Goal: Transaction & Acquisition: Purchase product/service

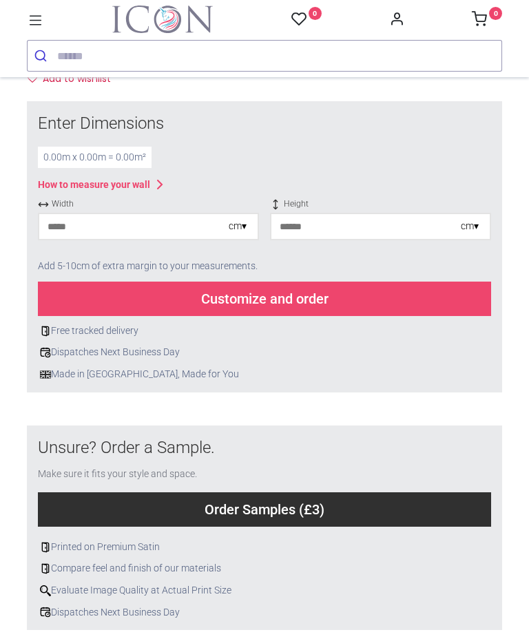
scroll to position [506, 0]
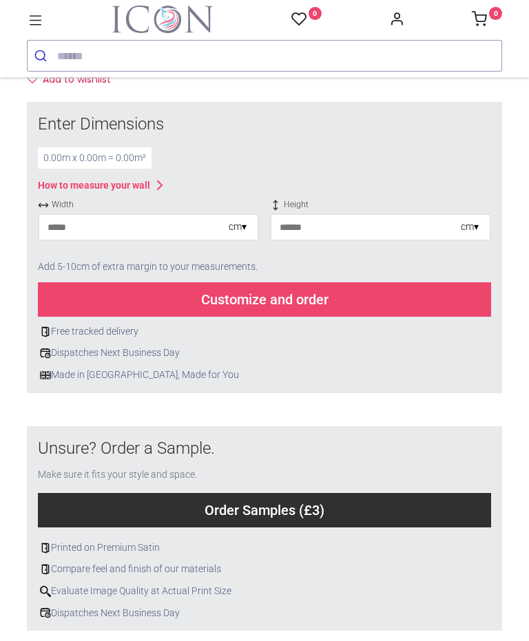
click at [232, 229] on div "cm ▾" at bounding box center [238, 227] width 18 height 14
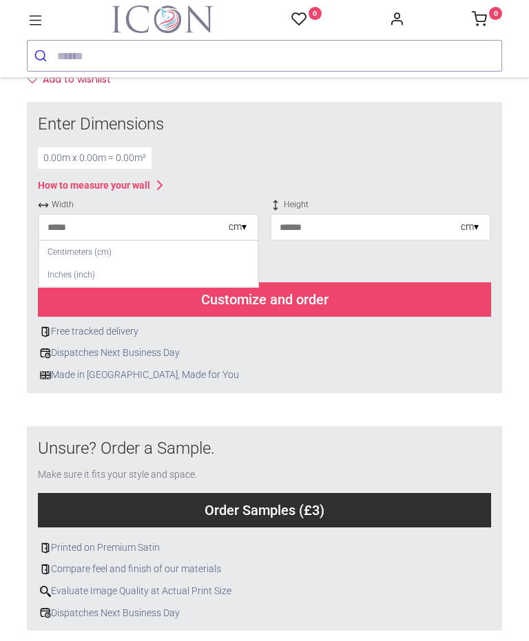
click at [108, 258] on div "Centimeters (cm)" at bounding box center [148, 252] width 218 height 23
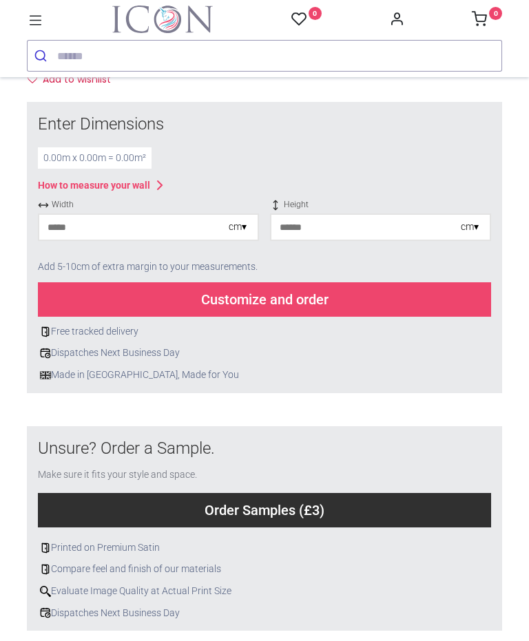
click at [476, 224] on div "cm ▾" at bounding box center [470, 227] width 18 height 14
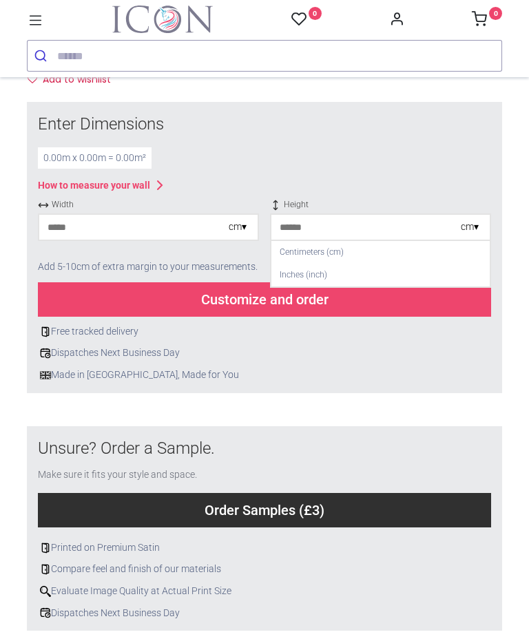
click at [337, 258] on div "Centimeters (cm)" at bounding box center [380, 252] width 218 height 23
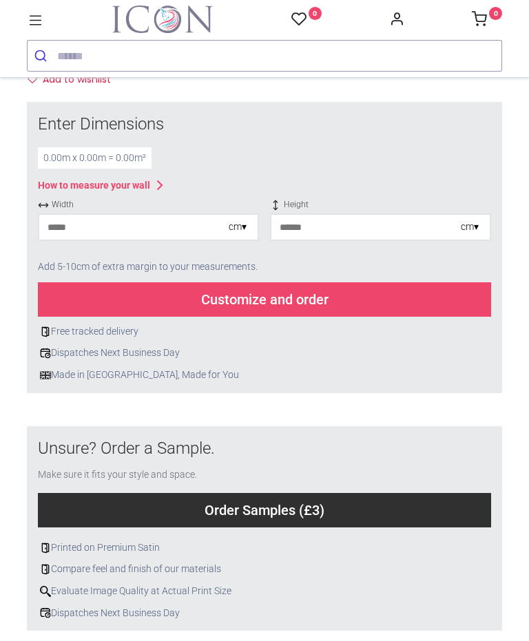
click at [146, 233] on input "number" at bounding box center [133, 227] width 189 height 25
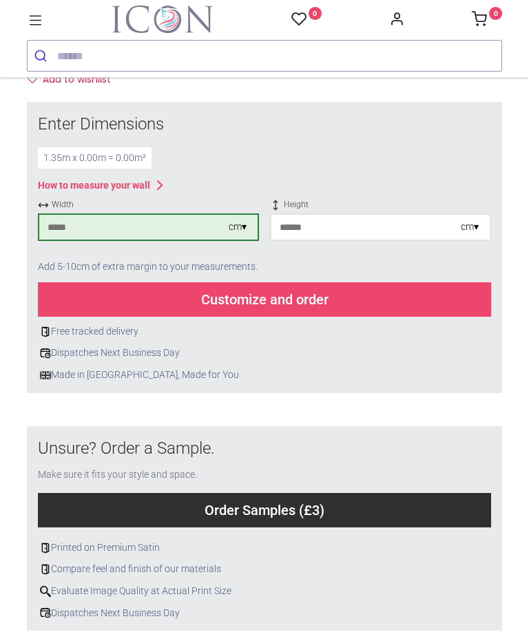
type input "***"
click at [354, 219] on input "number" at bounding box center [365, 227] width 189 height 25
type input "***"
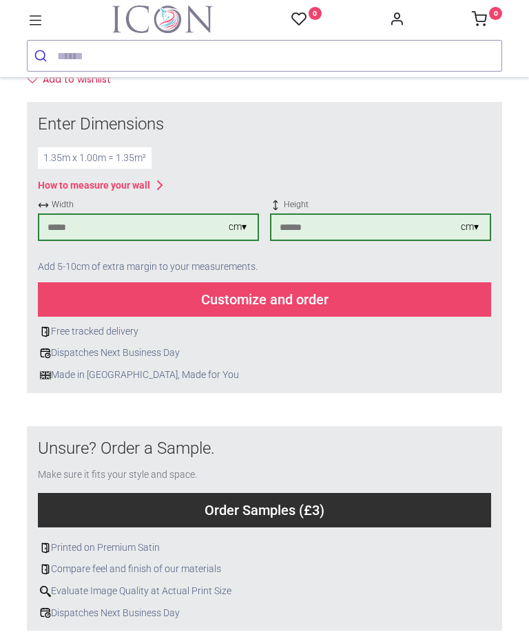
click at [317, 301] on div "Customize and order" at bounding box center [264, 299] width 453 height 34
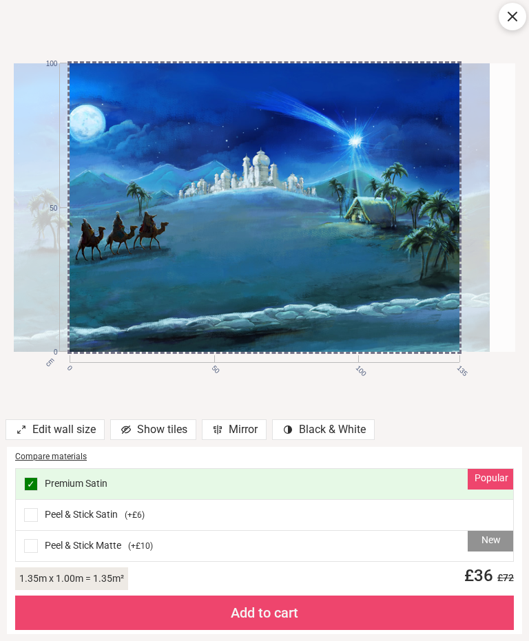
click at [371, 515] on div "Peel & Stick Satin ( +£6 )" at bounding box center [264, 515] width 497 height 31
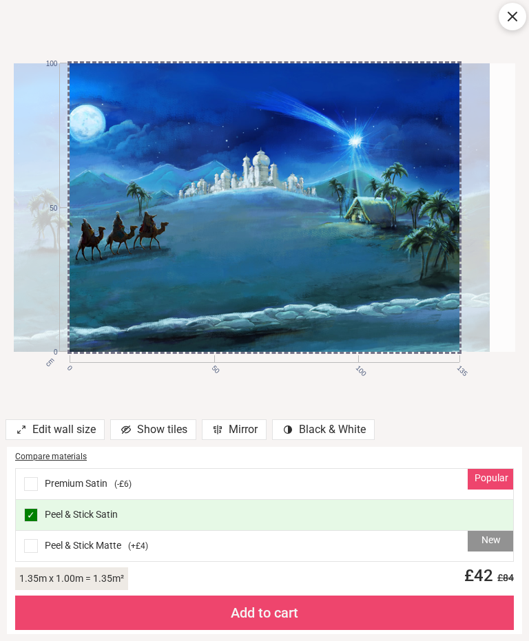
click at [368, 536] on div "New Peel & Stick Matte ( +£4 )" at bounding box center [264, 546] width 497 height 30
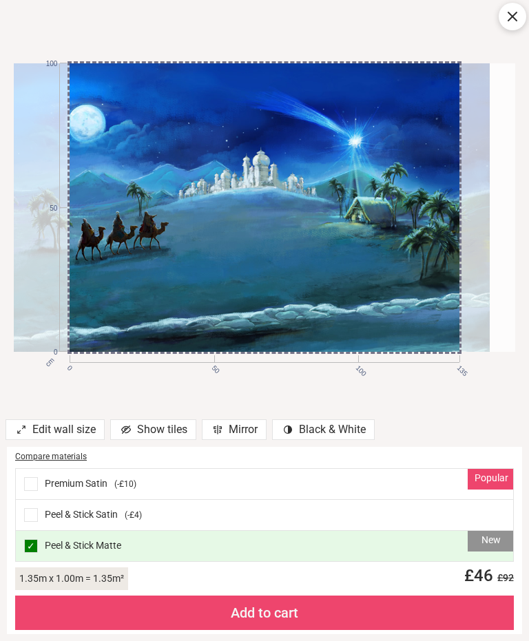
click at [189, 485] on div "Popular Premium Satin ( -£10 )" at bounding box center [264, 484] width 497 height 31
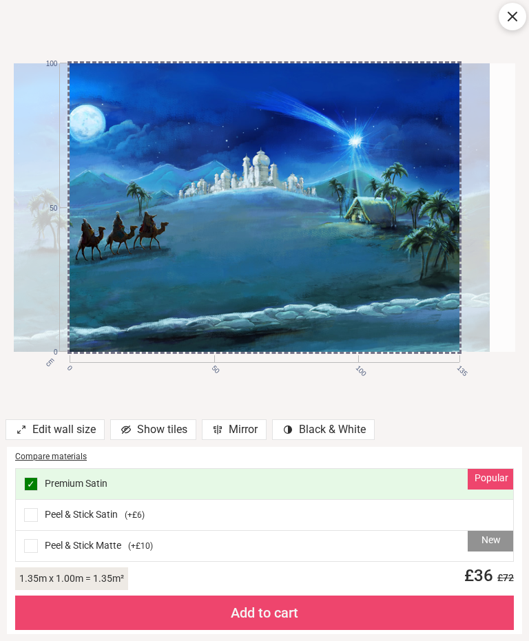
click at [408, 534] on div "New Peel & Stick Matte ( +£10 )" at bounding box center [264, 546] width 497 height 30
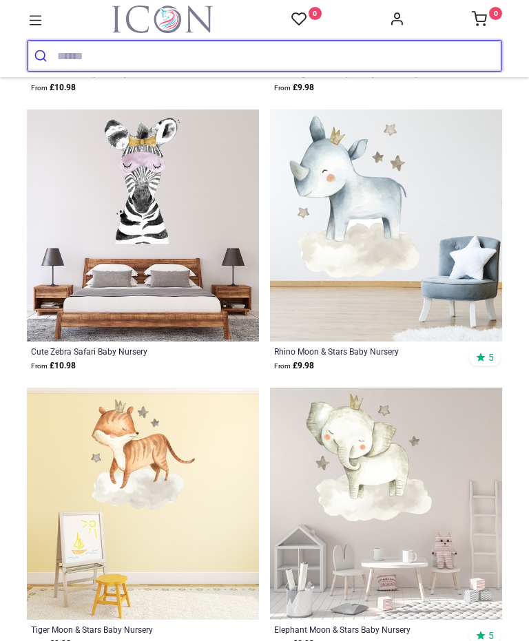
scroll to position [1188, 0]
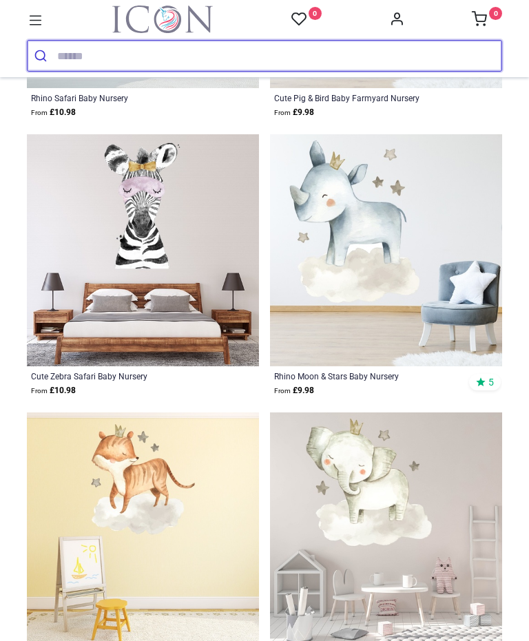
click at [143, 56] on input "search" at bounding box center [279, 56] width 444 height 30
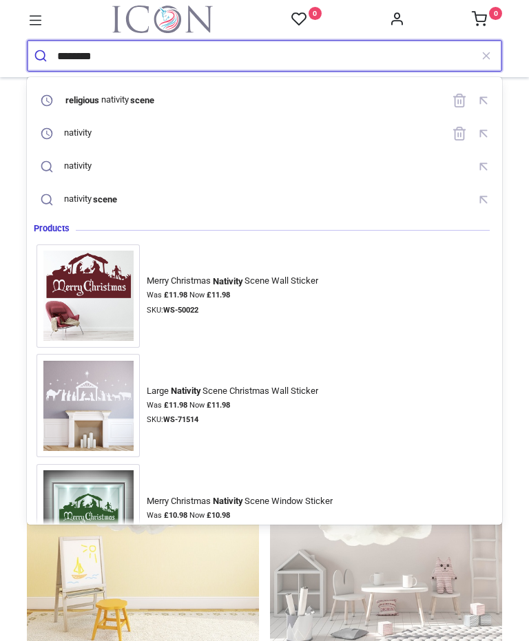
type input "********"
click at [42, 56] on button "submit" at bounding box center [43, 56] width 30 height 30
